Goal: Task Accomplishment & Management: Manage account settings

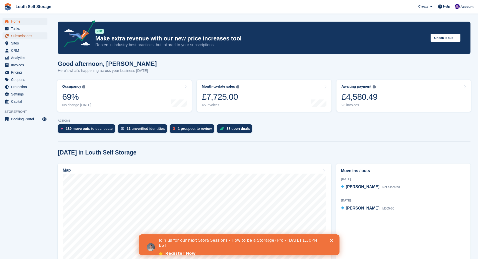
click at [19, 35] on span "Subscriptions" at bounding box center [26, 35] width 30 height 7
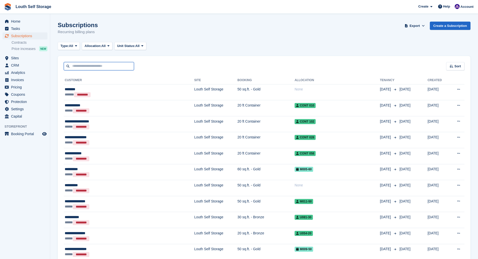
click at [78, 66] on input "text" at bounding box center [99, 66] width 70 height 8
type input "****"
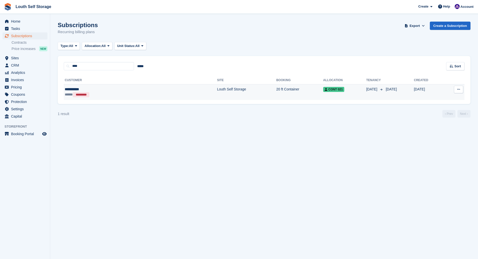
click at [217, 90] on td "Louth Self Storage" at bounding box center [246, 92] width 59 height 16
